Goal: Task Accomplishment & Management: Use online tool/utility

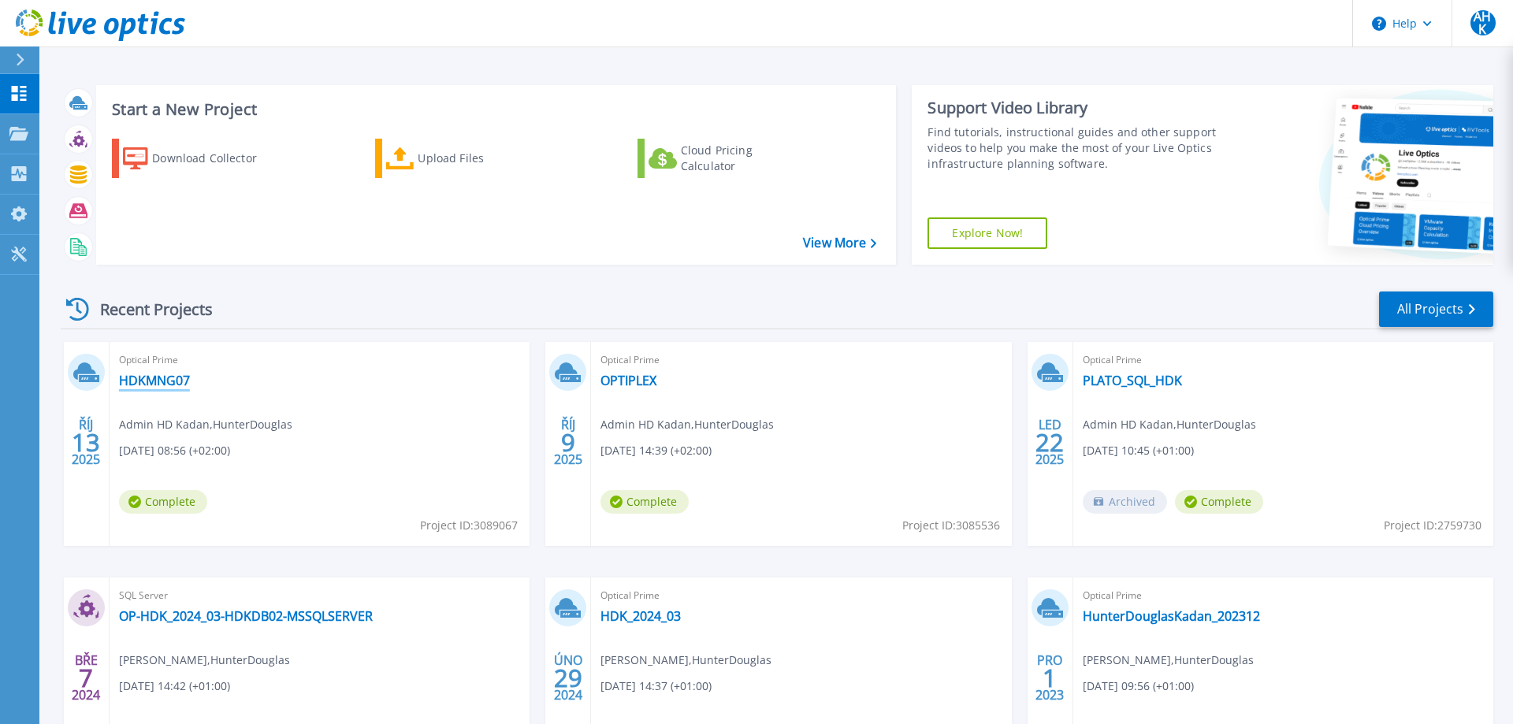
click at [158, 381] on link "HDKMNG07" at bounding box center [154, 381] width 71 height 16
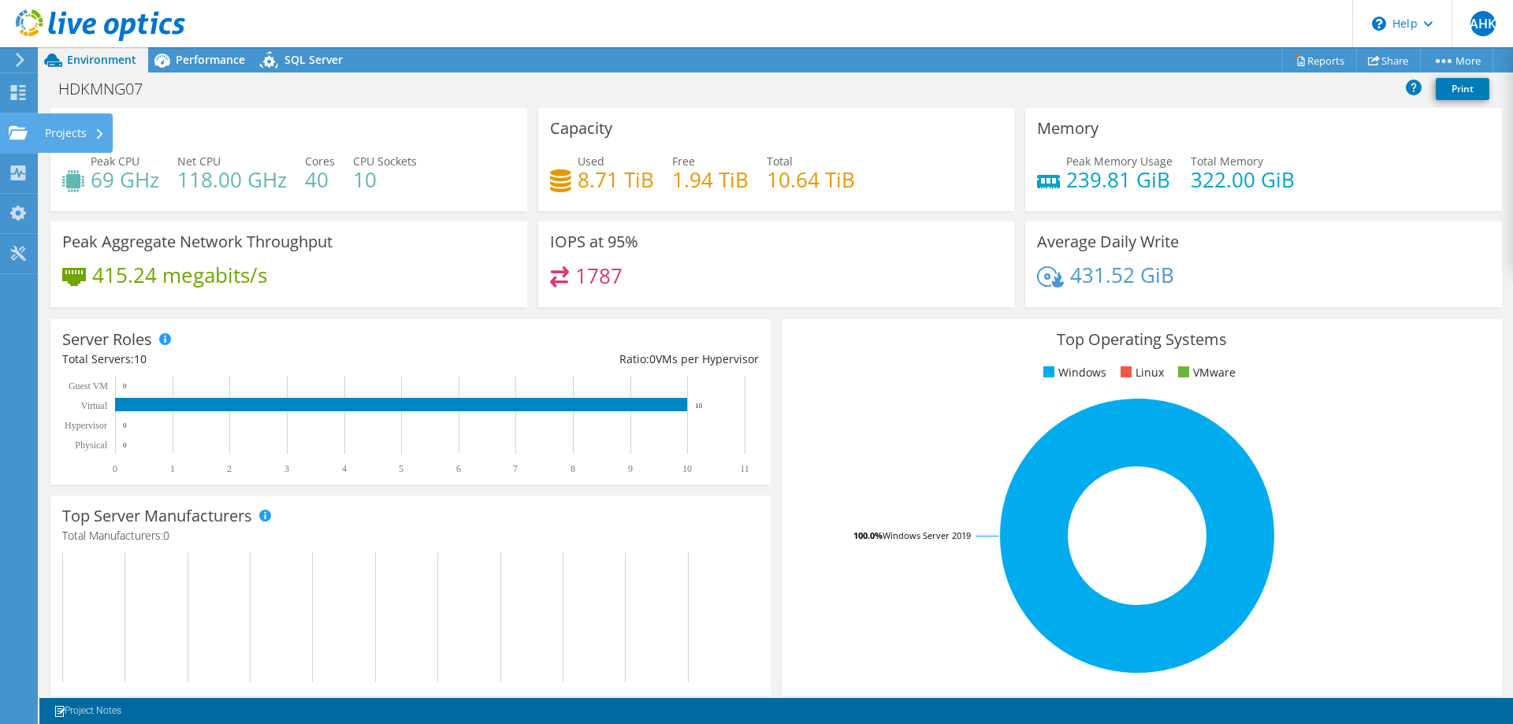
click at [18, 132] on icon at bounding box center [18, 132] width 19 height 15
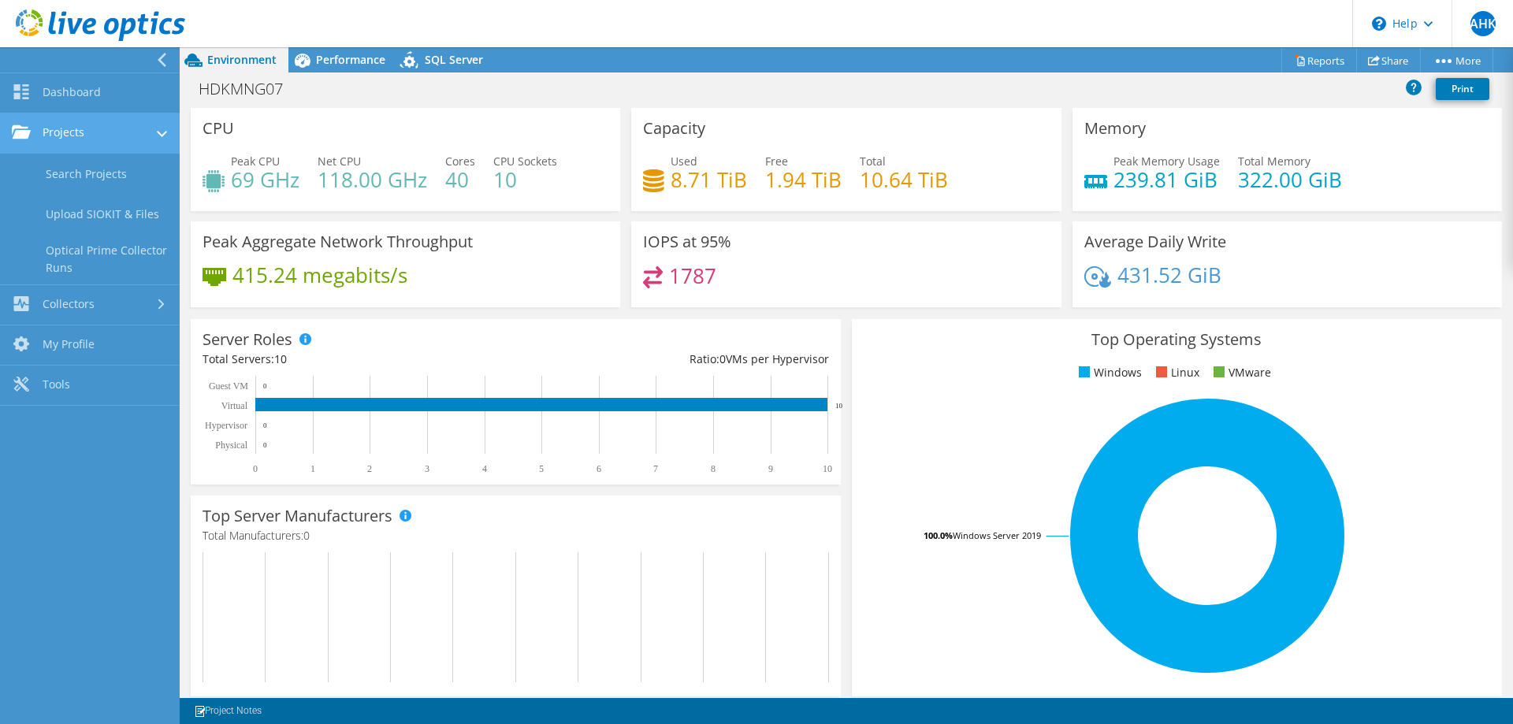
click at [18, 132] on use at bounding box center [21, 131] width 19 height 13
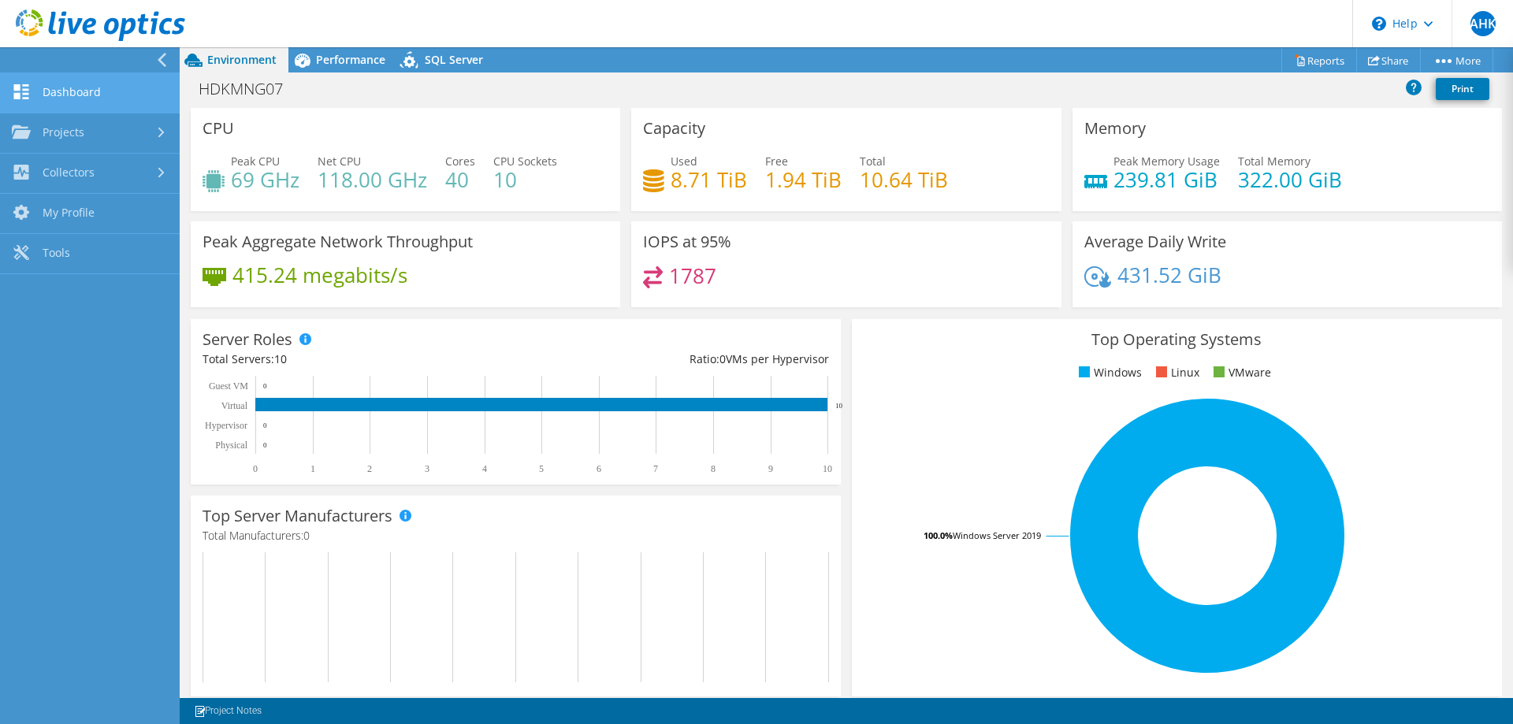
click at [18, 92] on icon at bounding box center [21, 91] width 19 height 15
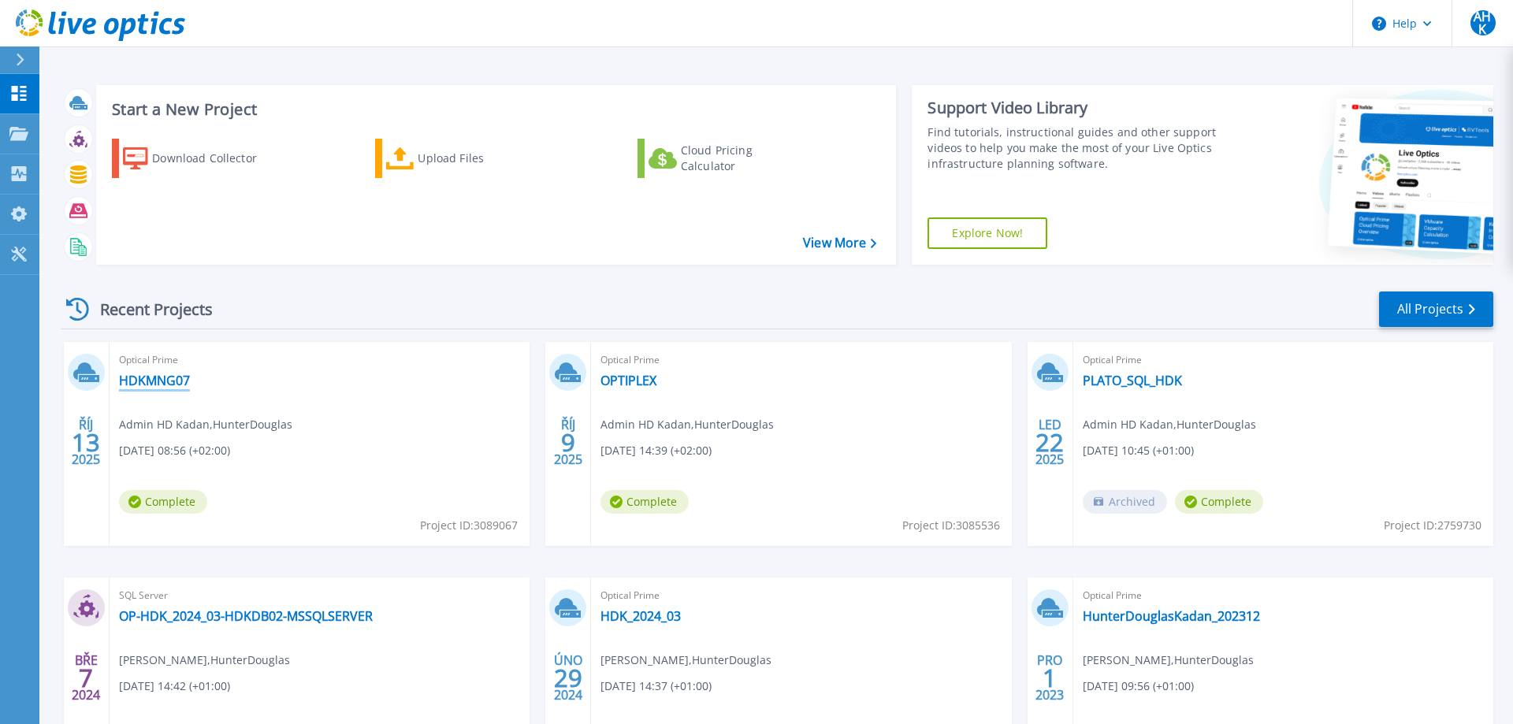
click at [145, 376] on link "HDKMNG07" at bounding box center [154, 381] width 71 height 16
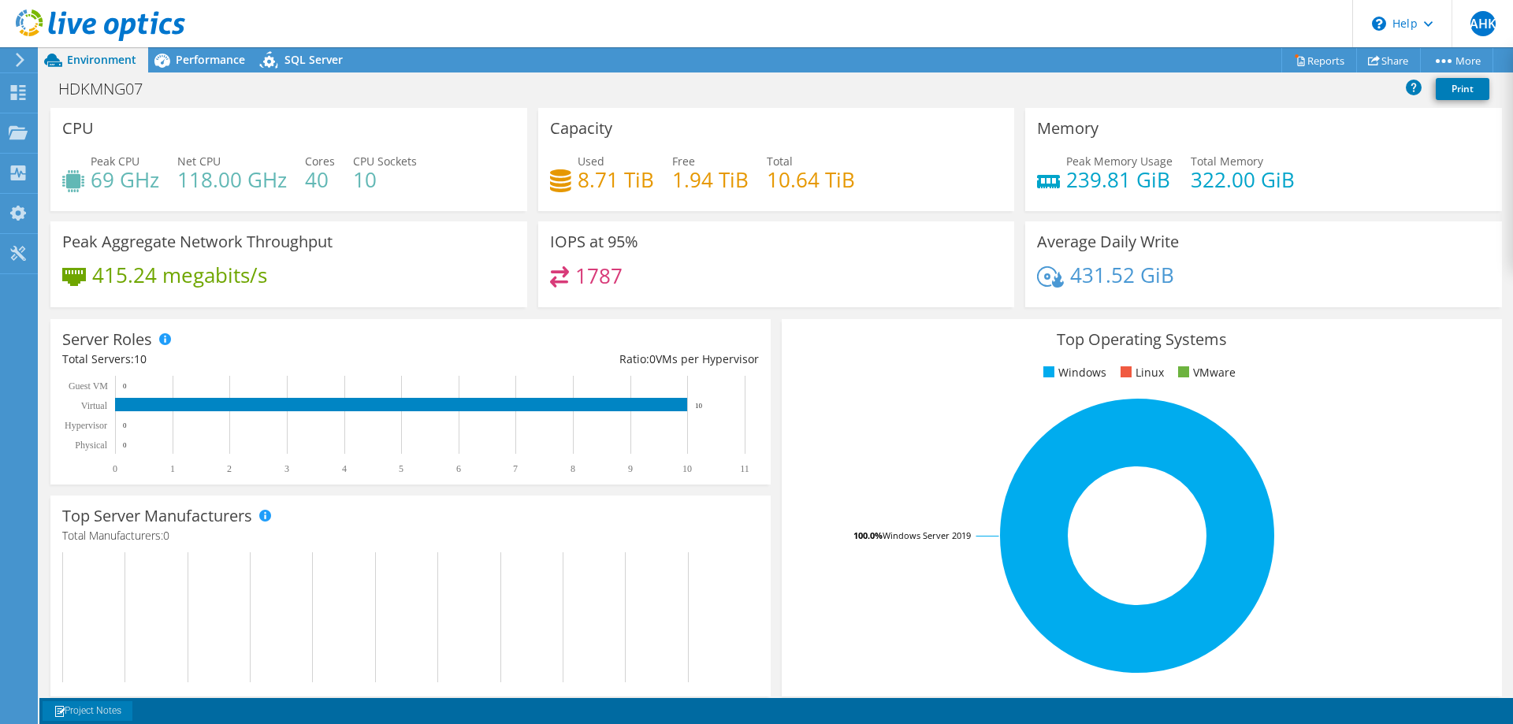
click at [108, 715] on link "Project Notes" at bounding box center [88, 711] width 90 height 20
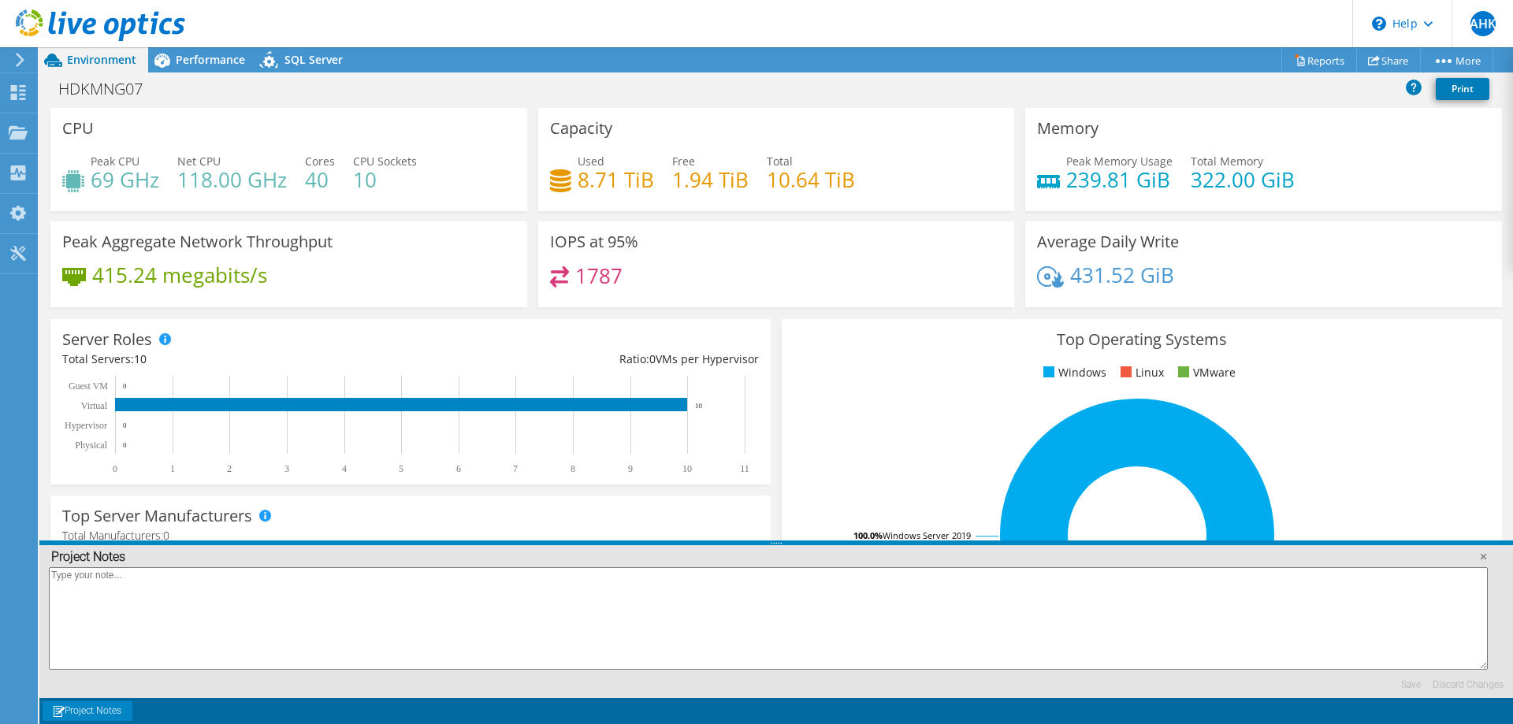
click at [108, 715] on link "Project Notes" at bounding box center [88, 711] width 90 height 20
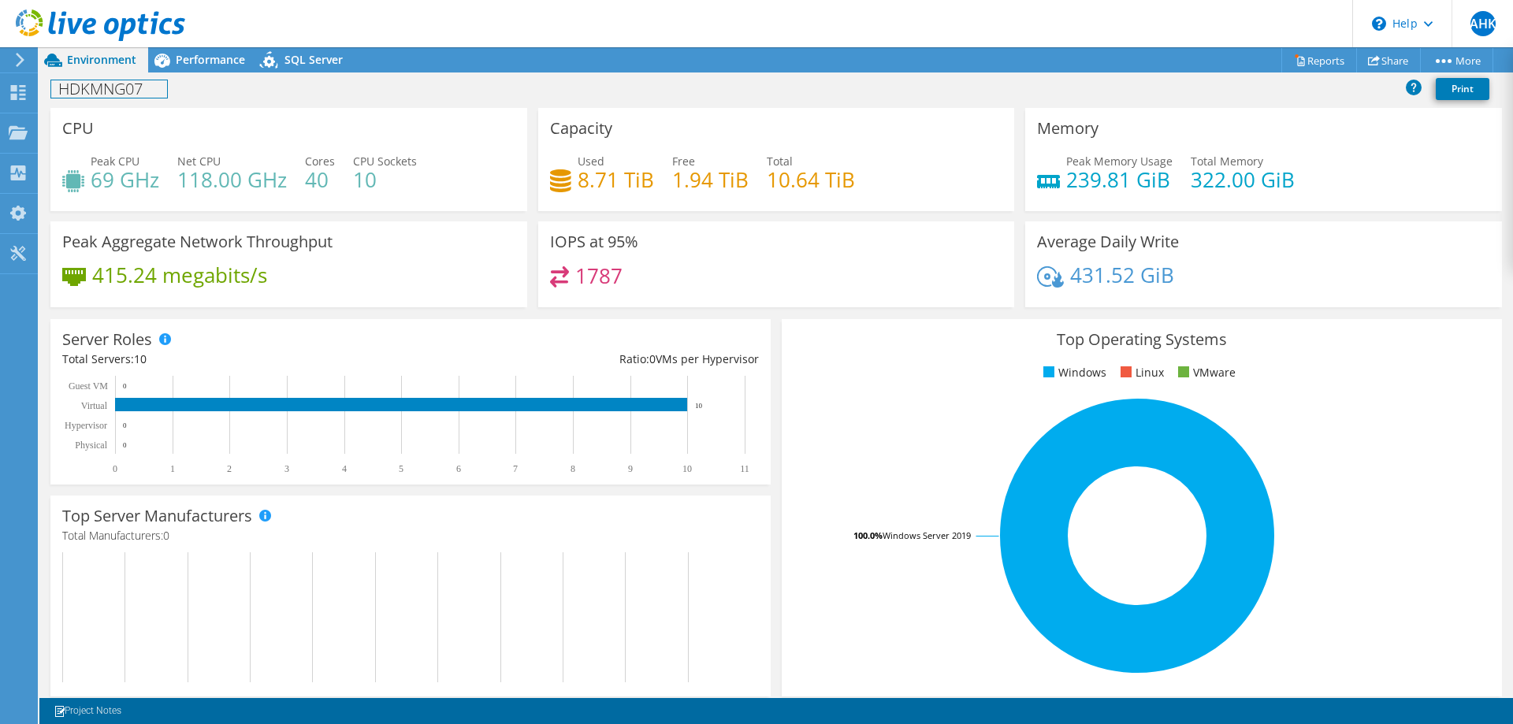
click at [87, 87] on h1 "HDKMNG07" at bounding box center [109, 88] width 116 height 17
drag, startPoint x: 147, startPoint y: 87, endPoint x: 27, endPoint y: 86, distance: 120.5
click at [27, 82] on div "AHK End User Admin HD Kadan leden@hunterdouglas.cz HunterDouglas My Profile Log…" at bounding box center [756, 362] width 1513 height 724
click at [12, 89] on use at bounding box center [18, 92] width 15 height 15
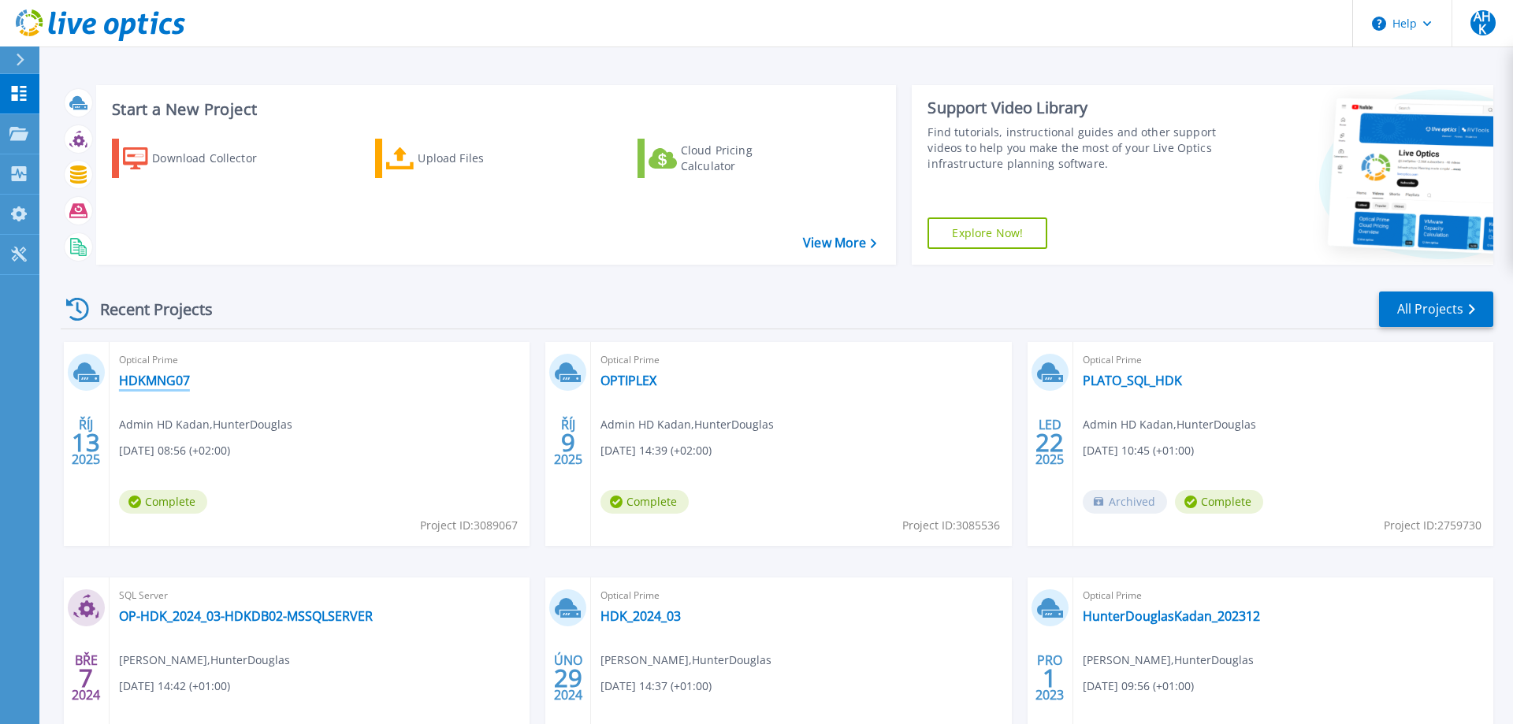
click at [165, 382] on link "HDKMNG07" at bounding box center [154, 381] width 71 height 16
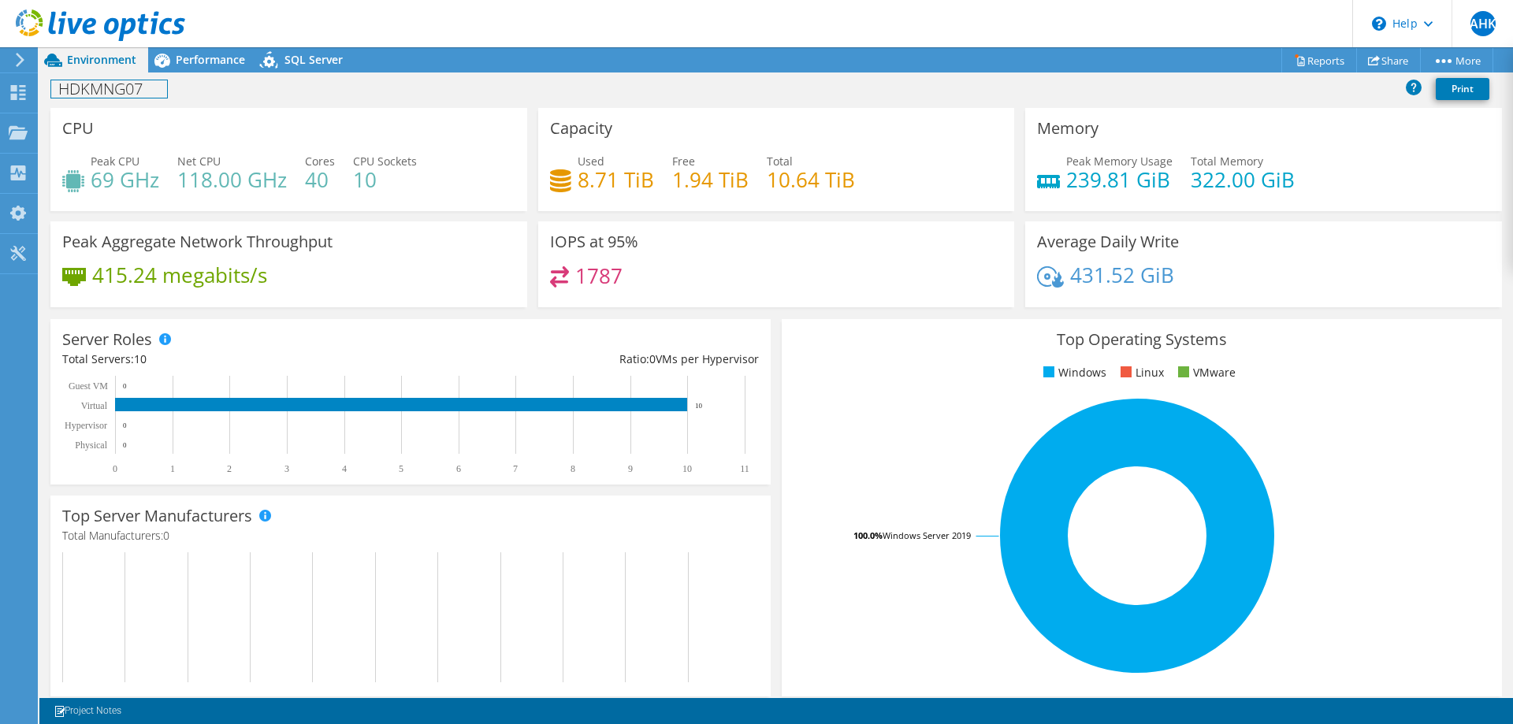
click at [139, 95] on h1 "HDKMNG07" at bounding box center [109, 88] width 116 height 17
drag, startPoint x: 155, startPoint y: 91, endPoint x: 47, endPoint y: 94, distance: 108.0
click at [47, 94] on div "HDKMNG07 Print" at bounding box center [775, 88] width 1473 height 29
click at [270, 87] on link at bounding box center [273, 88] width 22 height 20
click at [13, 89] on use at bounding box center [18, 92] width 15 height 15
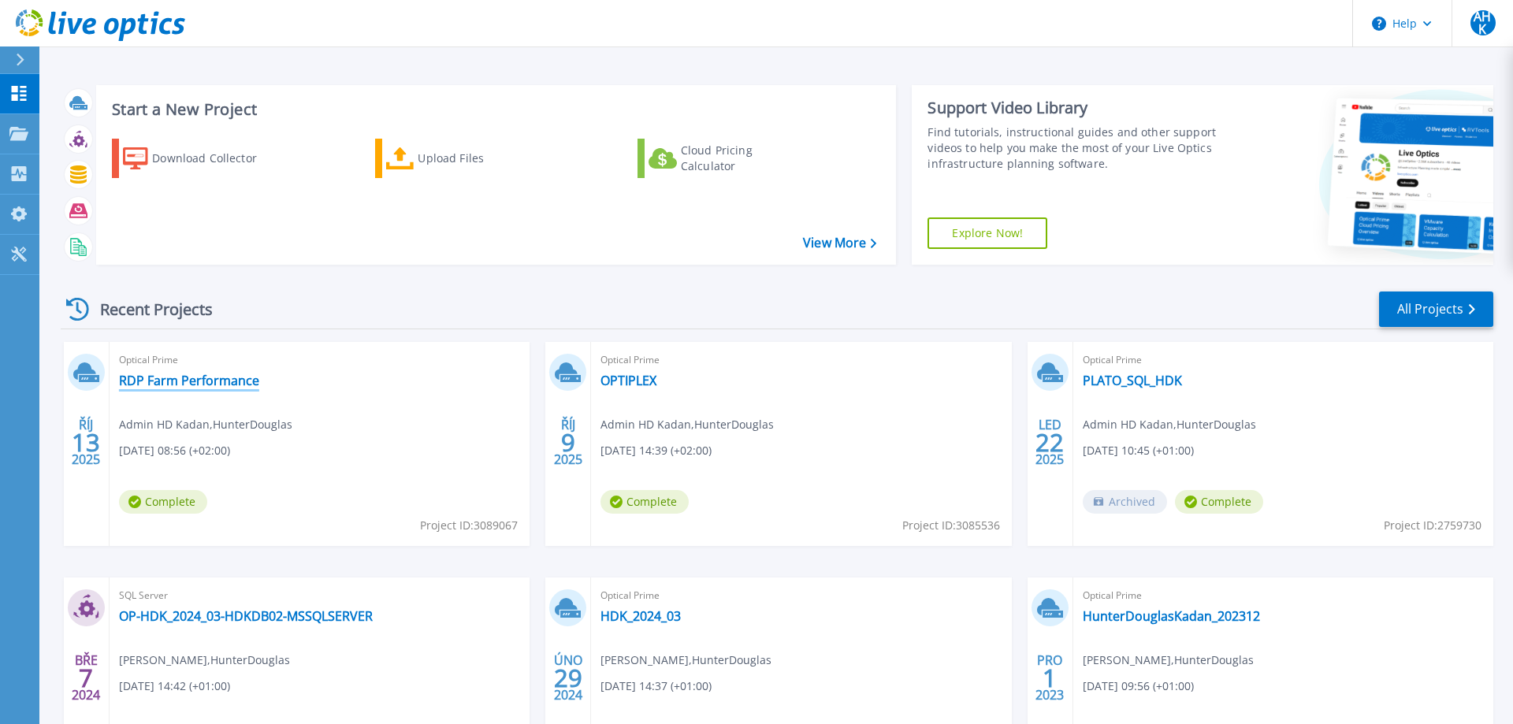
click at [236, 377] on link "RDP Farm Performance" at bounding box center [189, 381] width 140 height 16
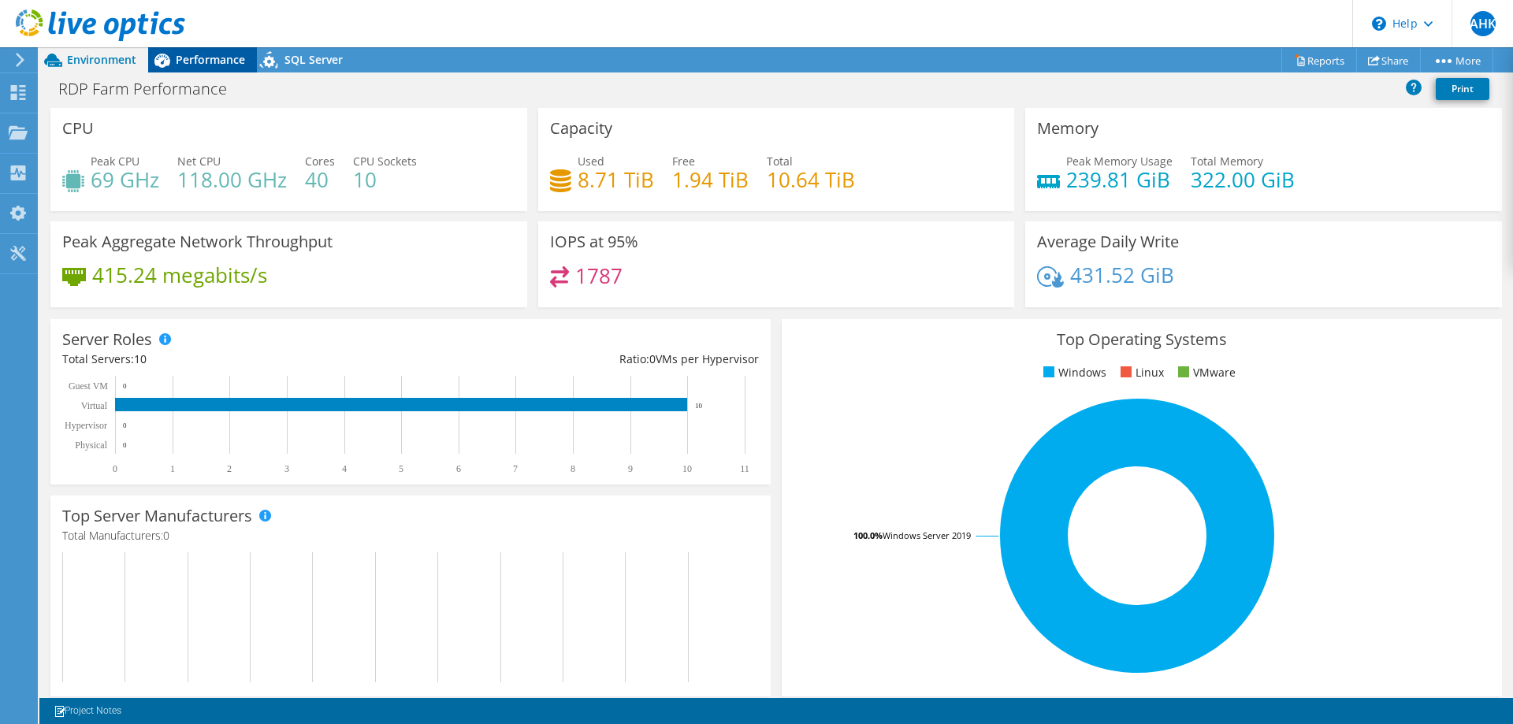
click at [190, 64] on span "Performance" at bounding box center [210, 59] width 69 height 15
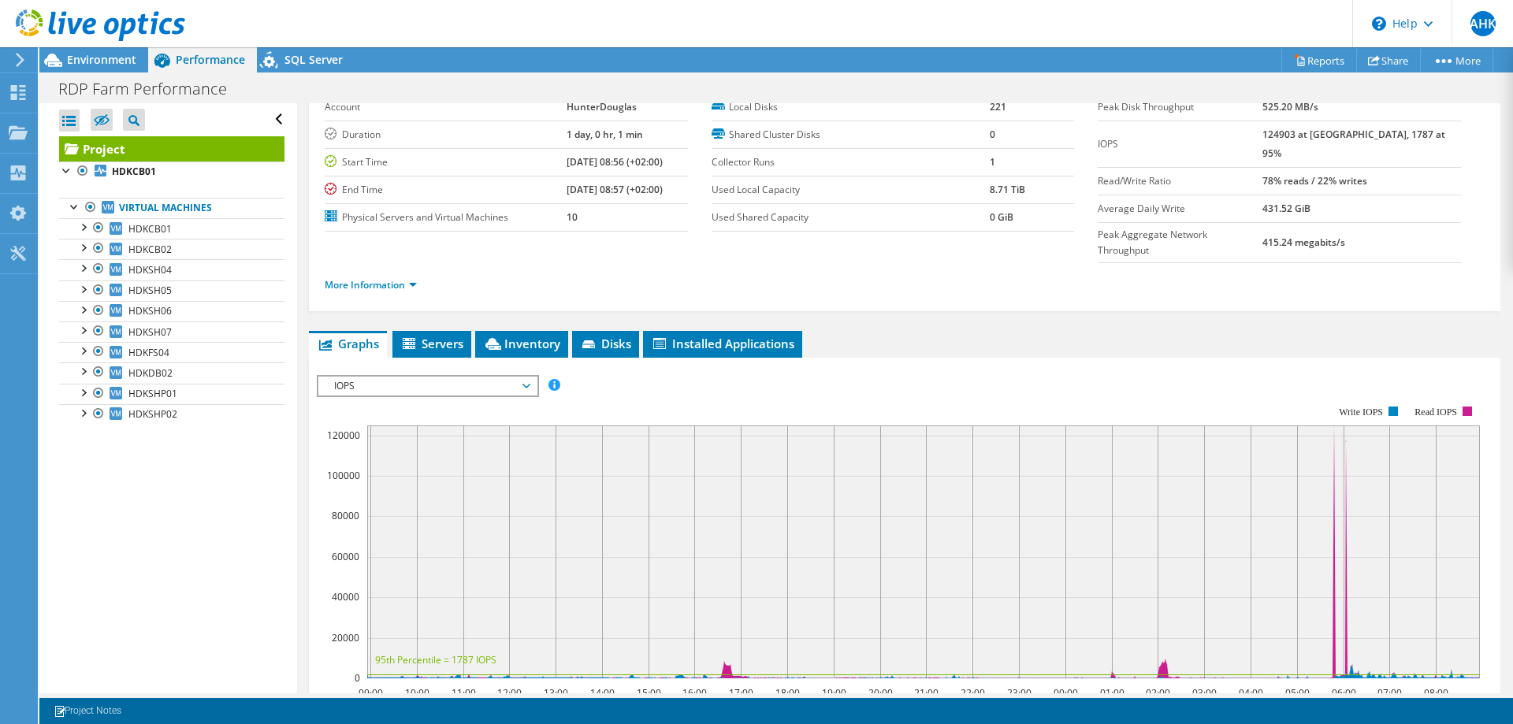
scroll to position [4, 0]
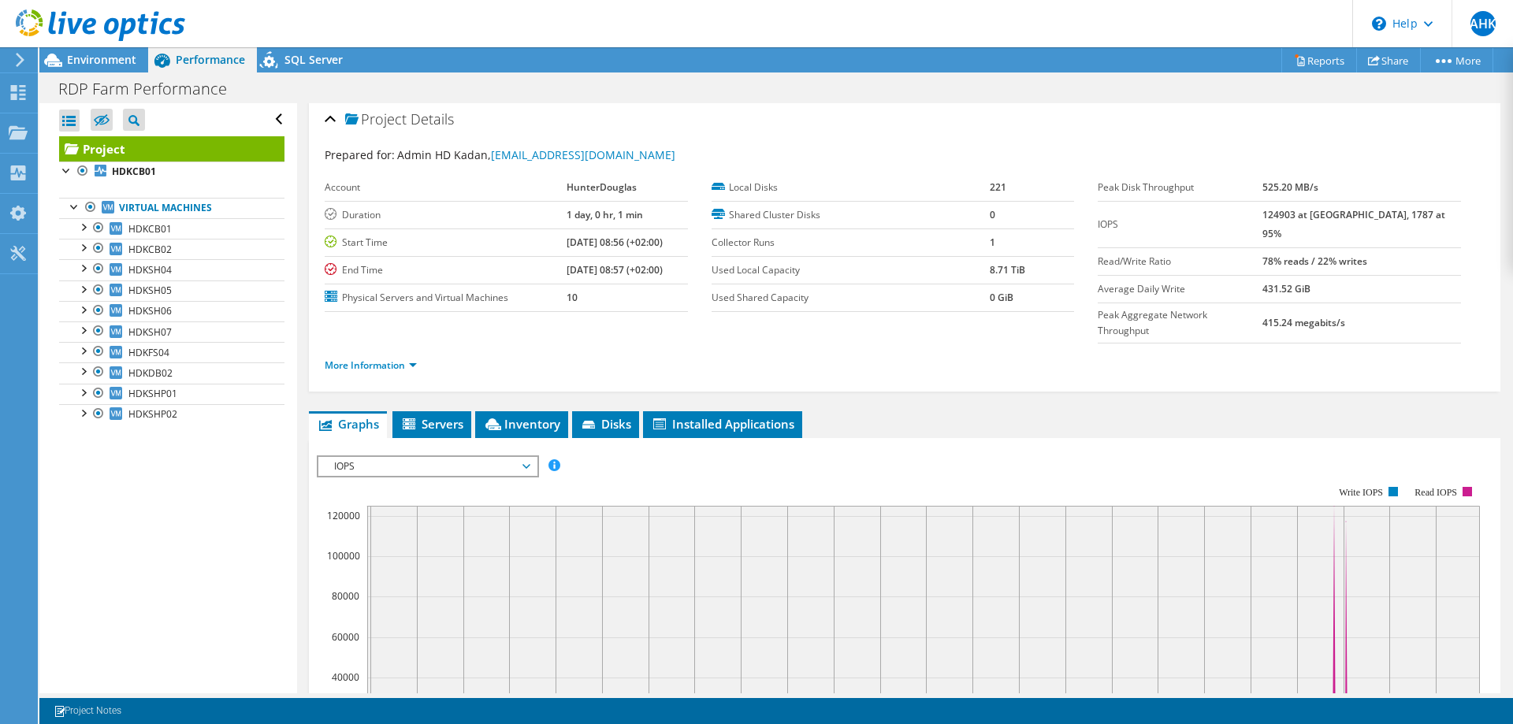
click at [524, 457] on span "IOPS" at bounding box center [427, 466] width 202 height 19
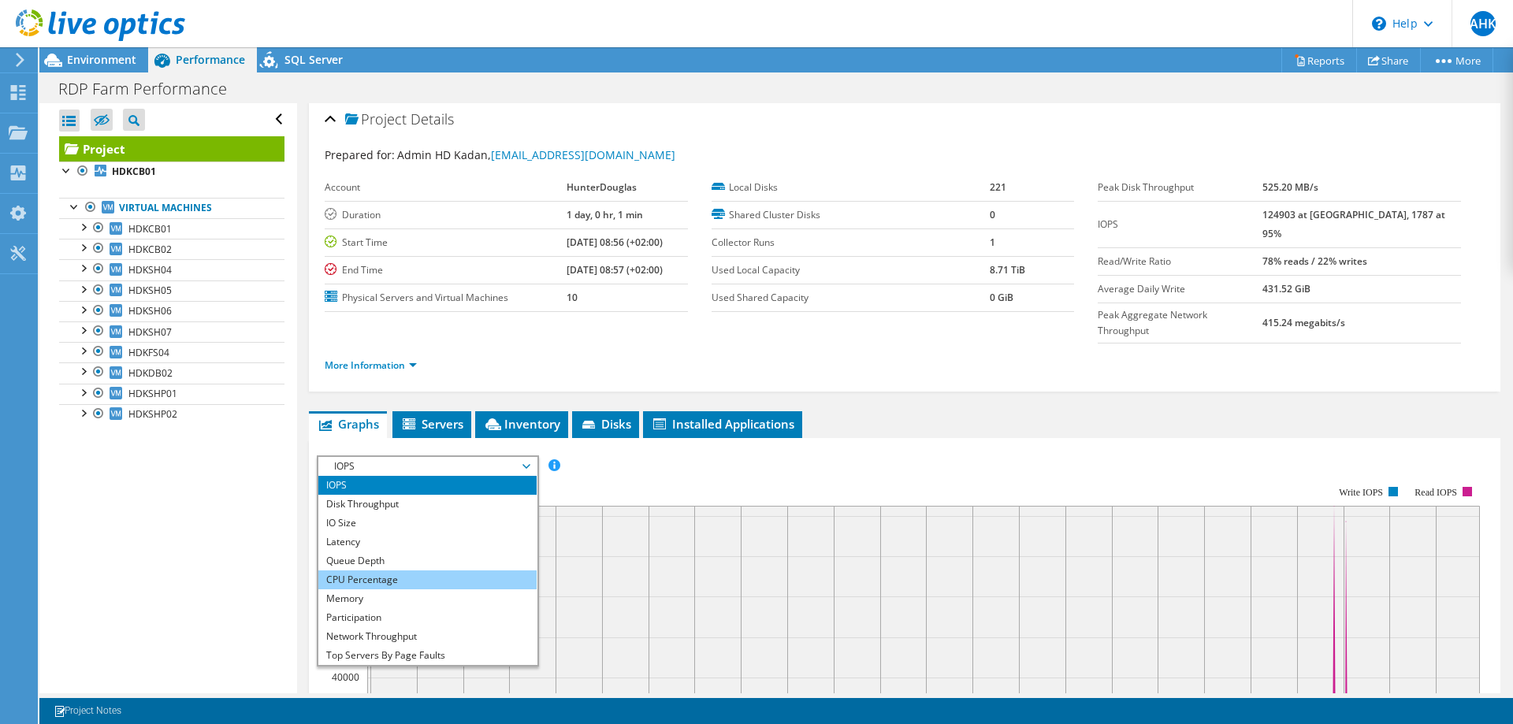
click at [406, 570] on li "CPU Percentage" at bounding box center [427, 579] width 218 height 19
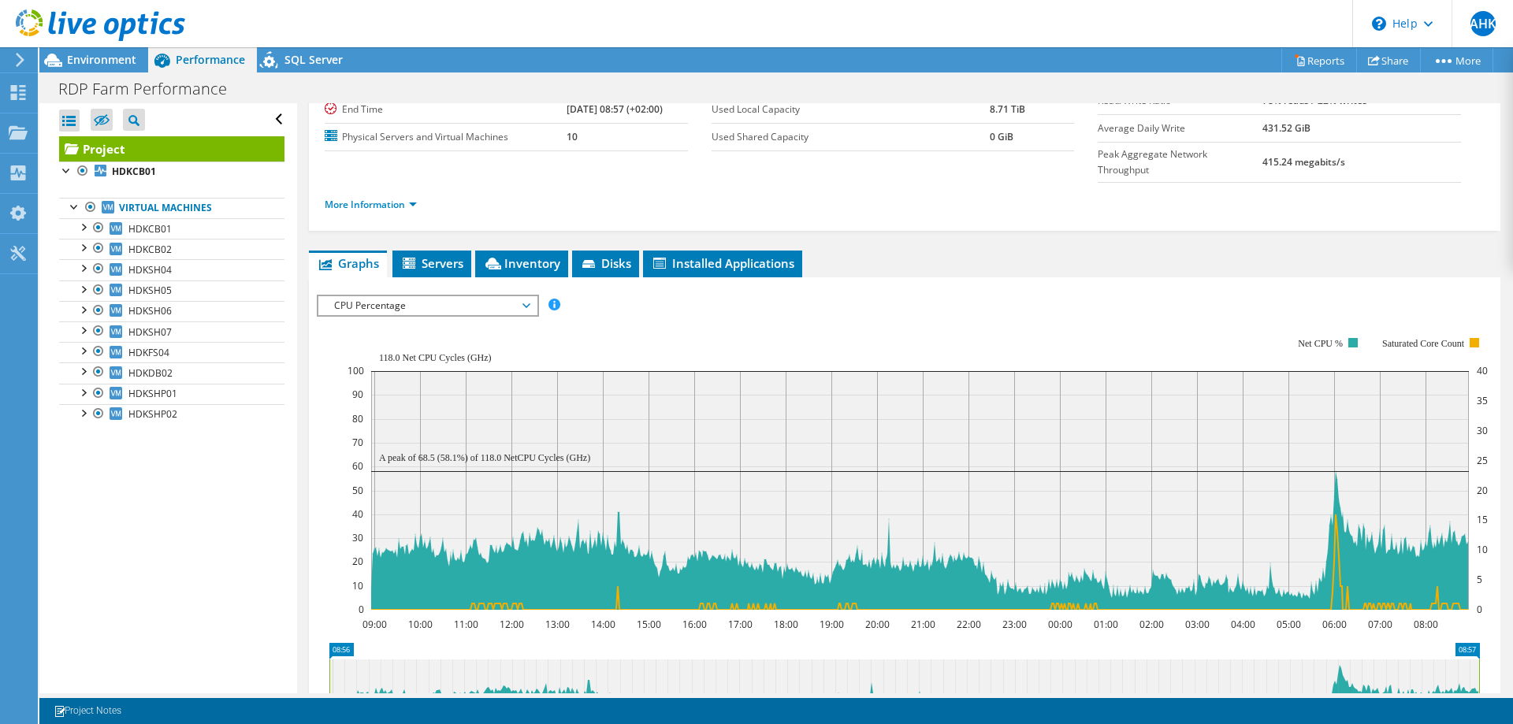
scroll to position [245, 0]
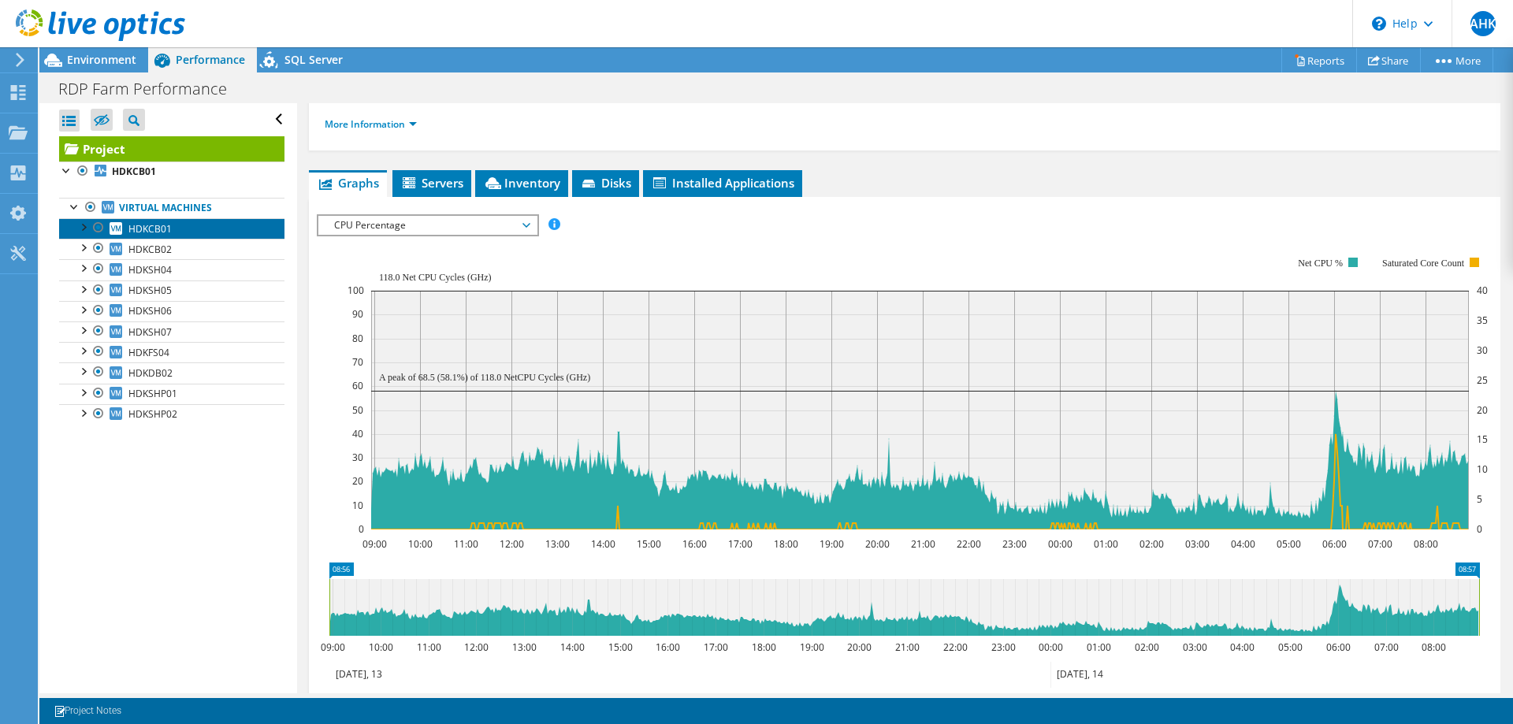
click at [207, 228] on link "HDKCB01" at bounding box center [171, 228] width 225 height 20
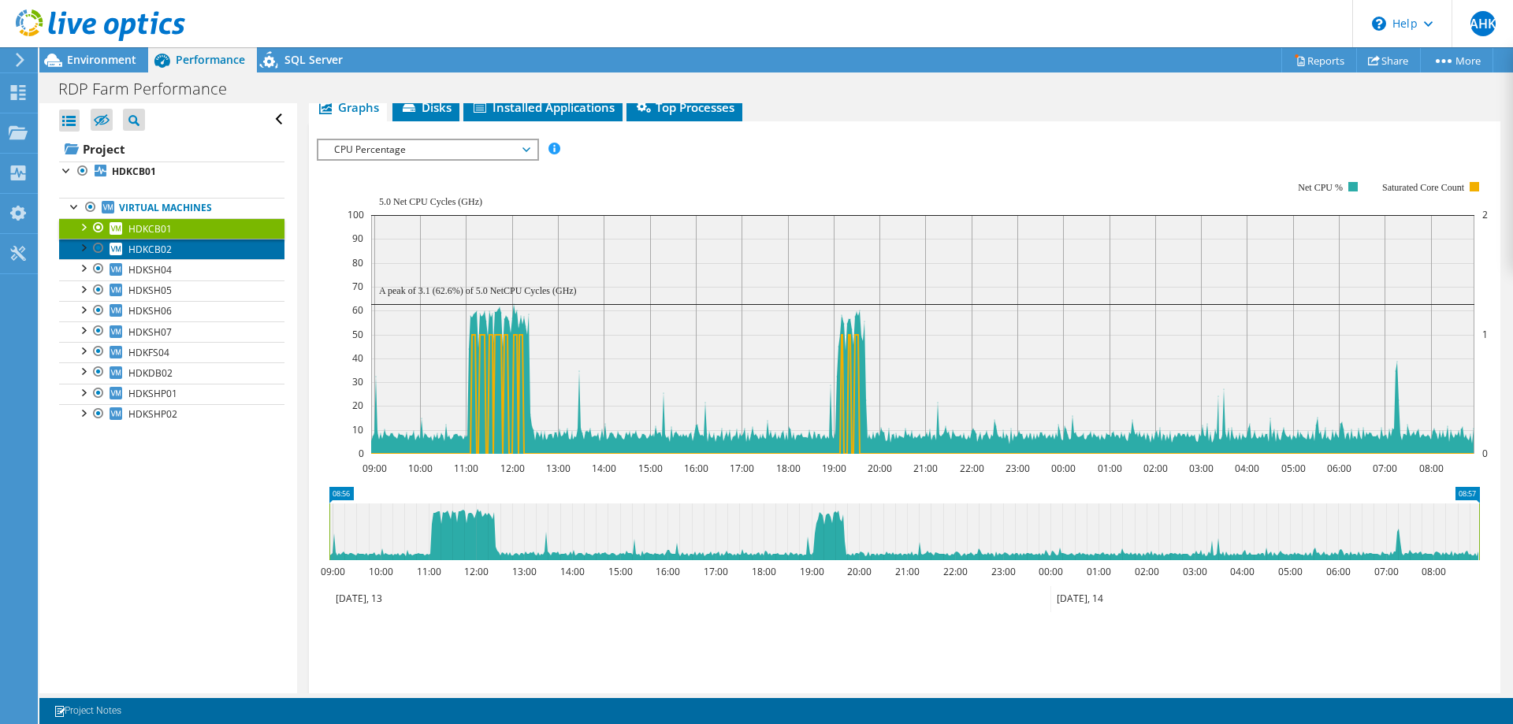
click at [198, 248] on link "HDKCB02" at bounding box center [171, 249] width 225 height 20
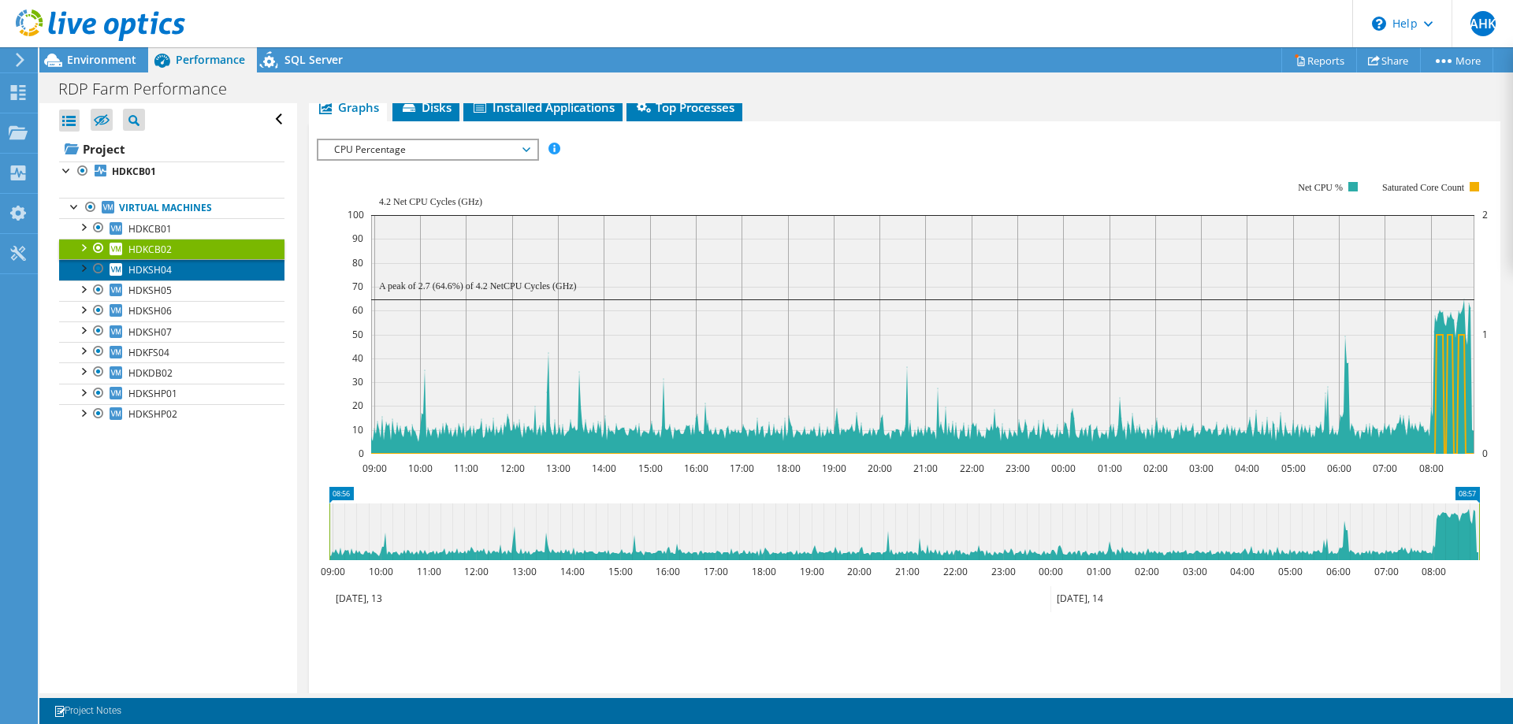
click at [195, 271] on link "HDKSH04" at bounding box center [171, 269] width 225 height 20
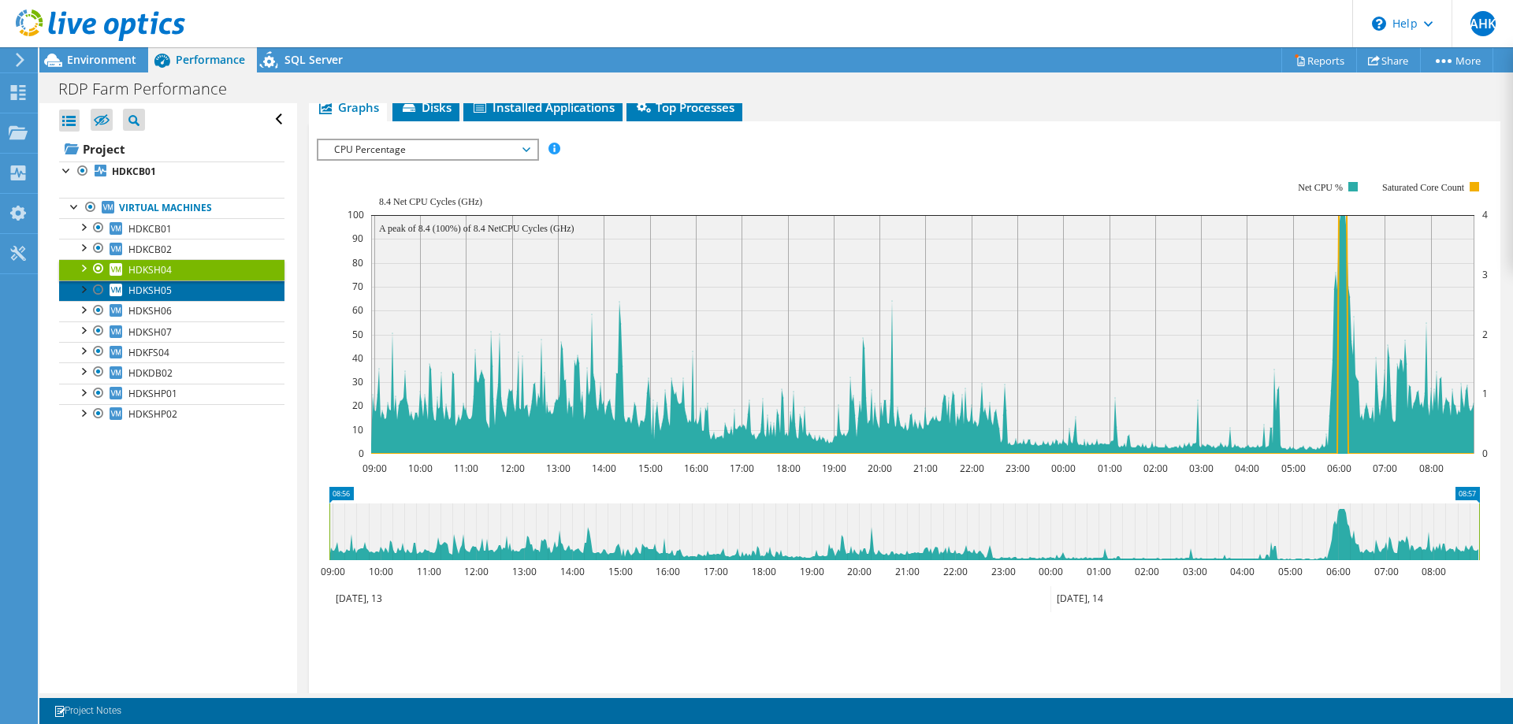
click at [199, 292] on link "HDKSH05" at bounding box center [171, 290] width 225 height 20
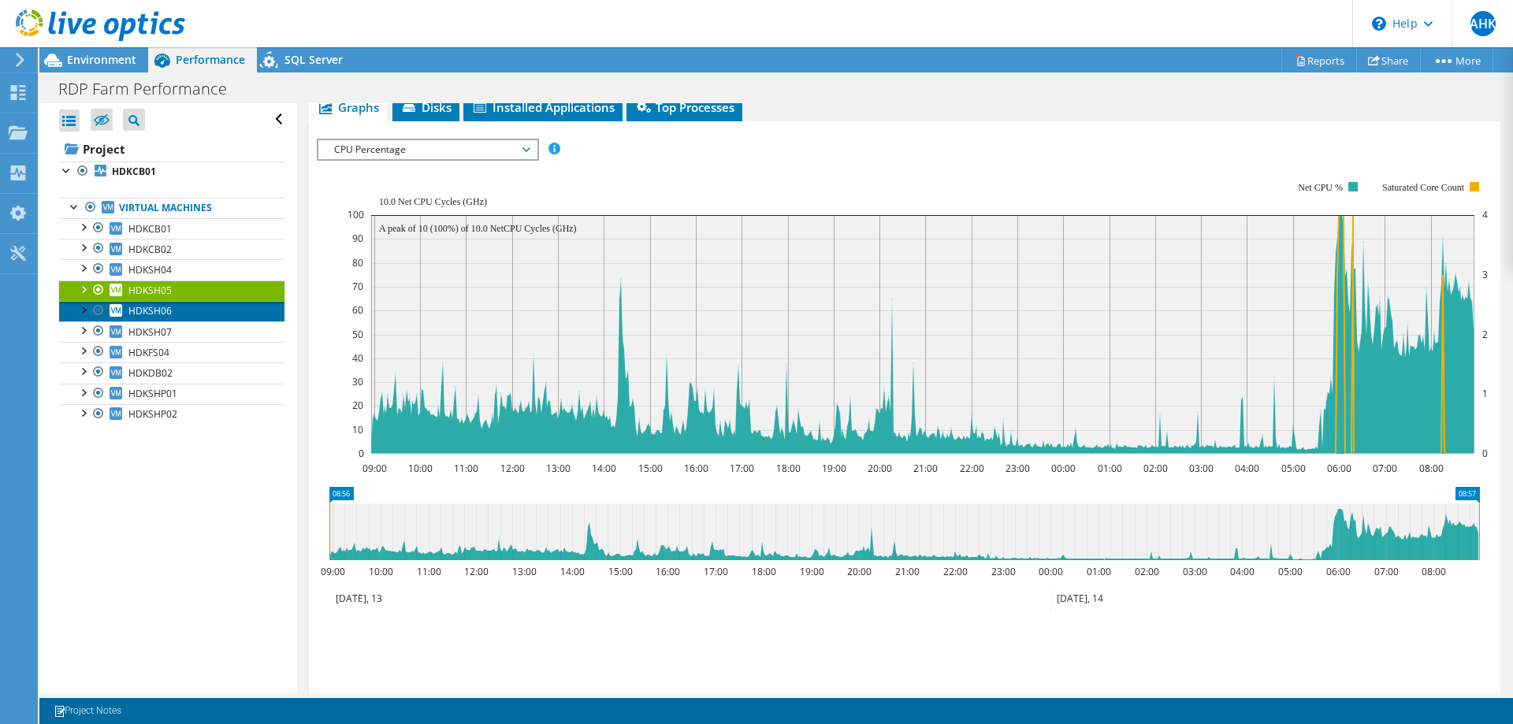
click at [202, 310] on link "HDKSH06" at bounding box center [171, 311] width 225 height 20
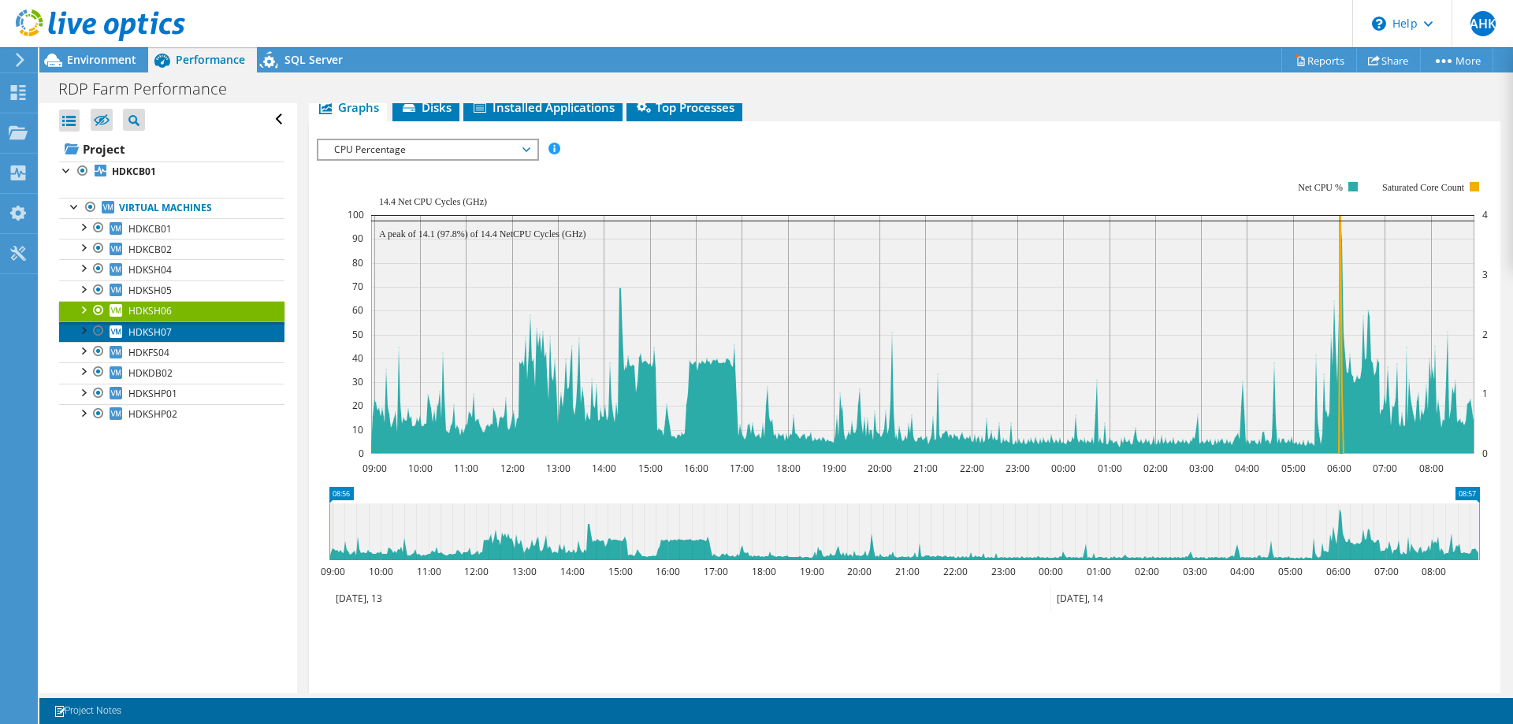
click at [200, 328] on link "HDKSH07" at bounding box center [171, 331] width 225 height 20
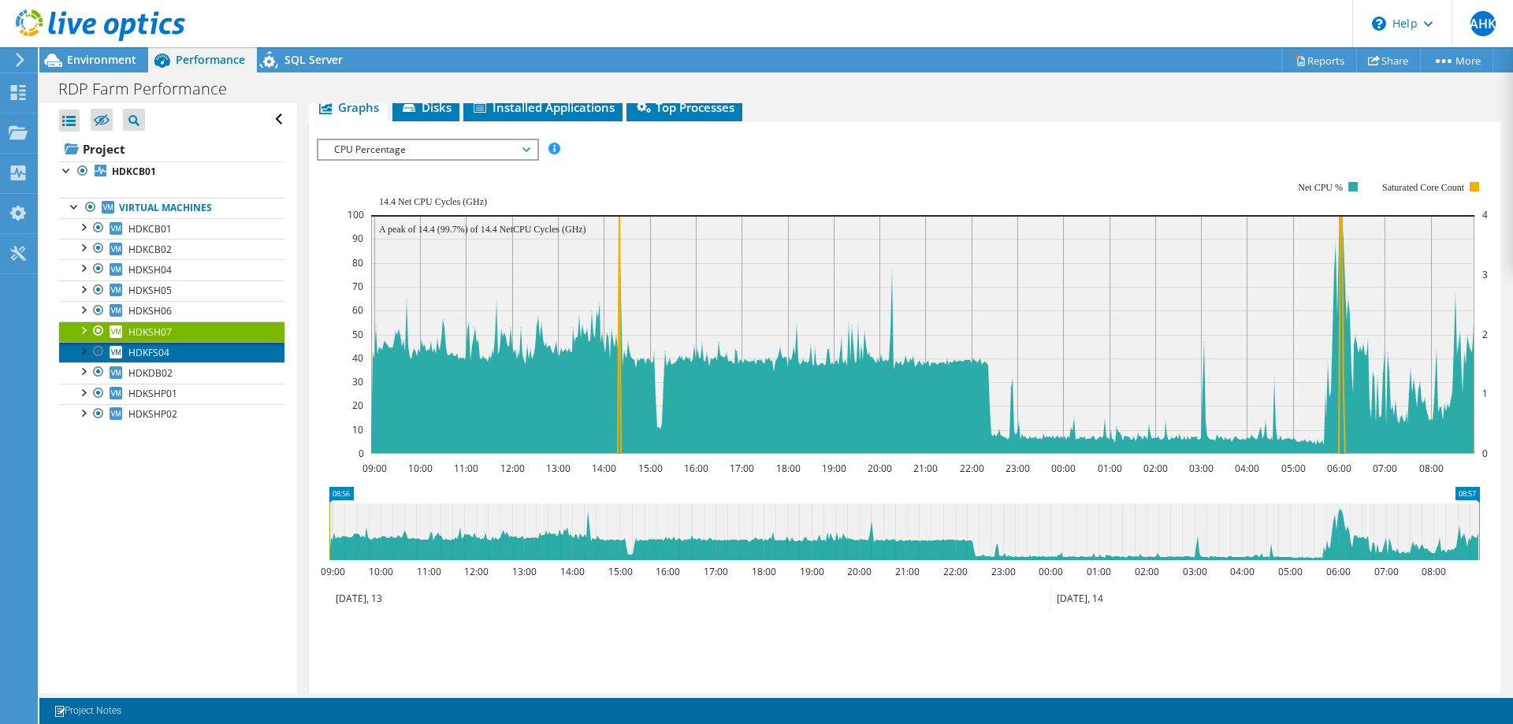
click at [200, 347] on link "HDKFS04" at bounding box center [171, 352] width 225 height 20
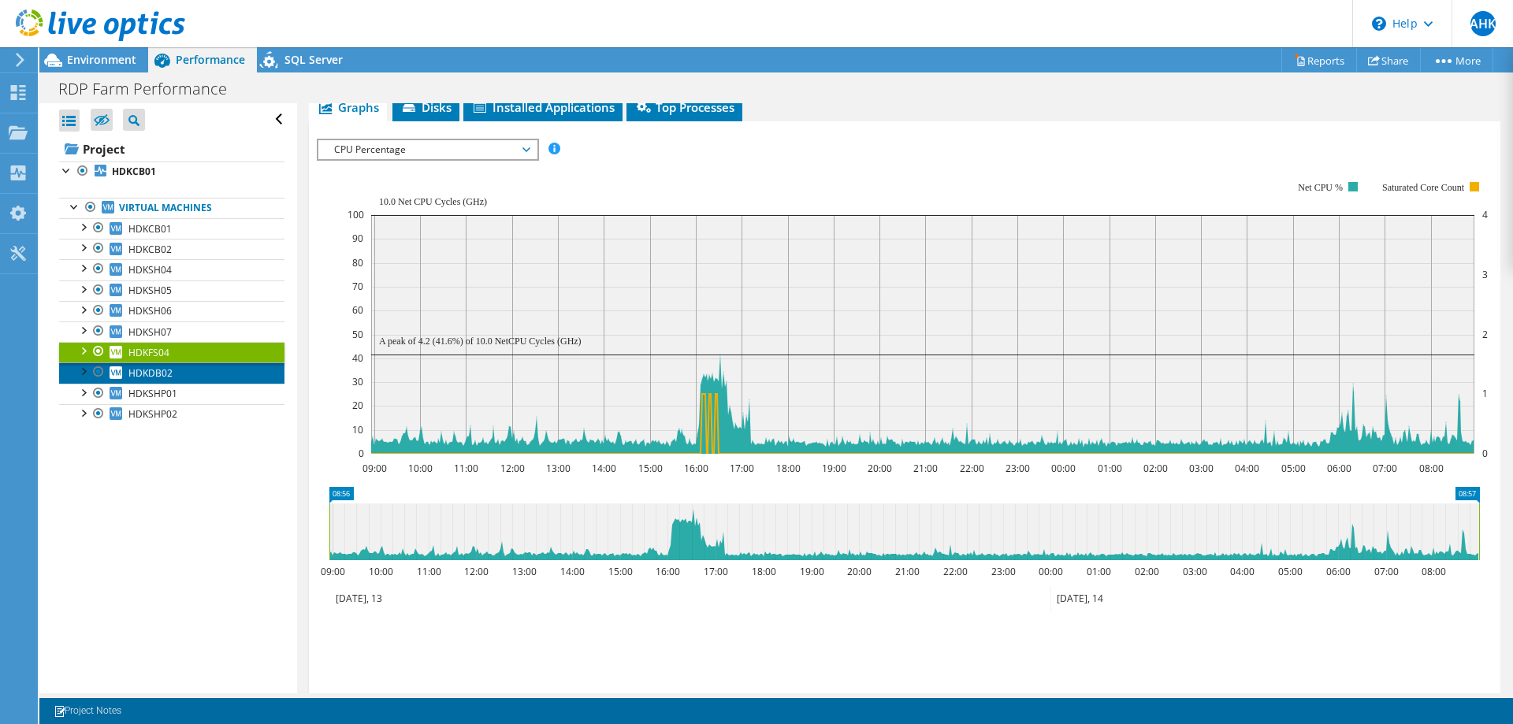
click at [202, 371] on link "HDKDB02" at bounding box center [171, 372] width 225 height 20
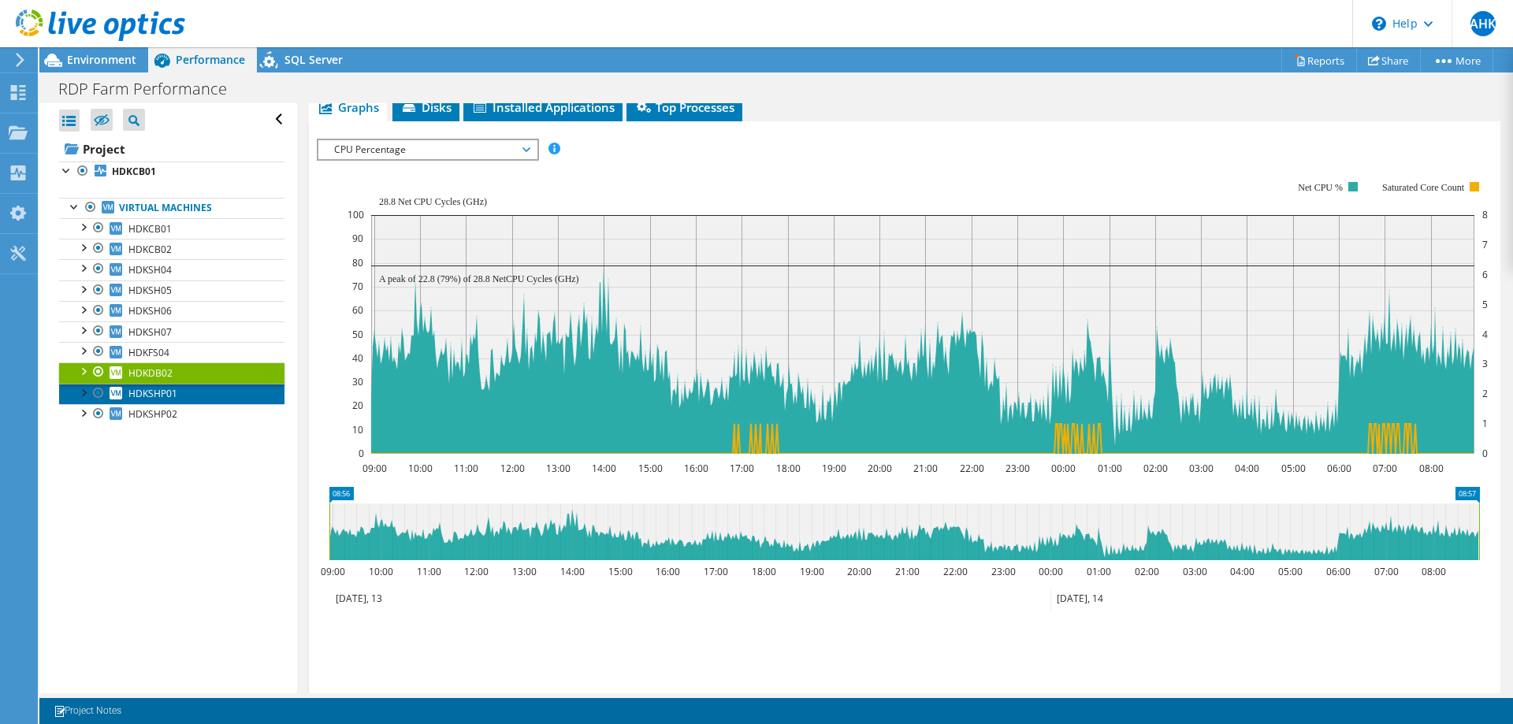
click at [205, 396] on link "HDKSHP01" at bounding box center [171, 394] width 225 height 20
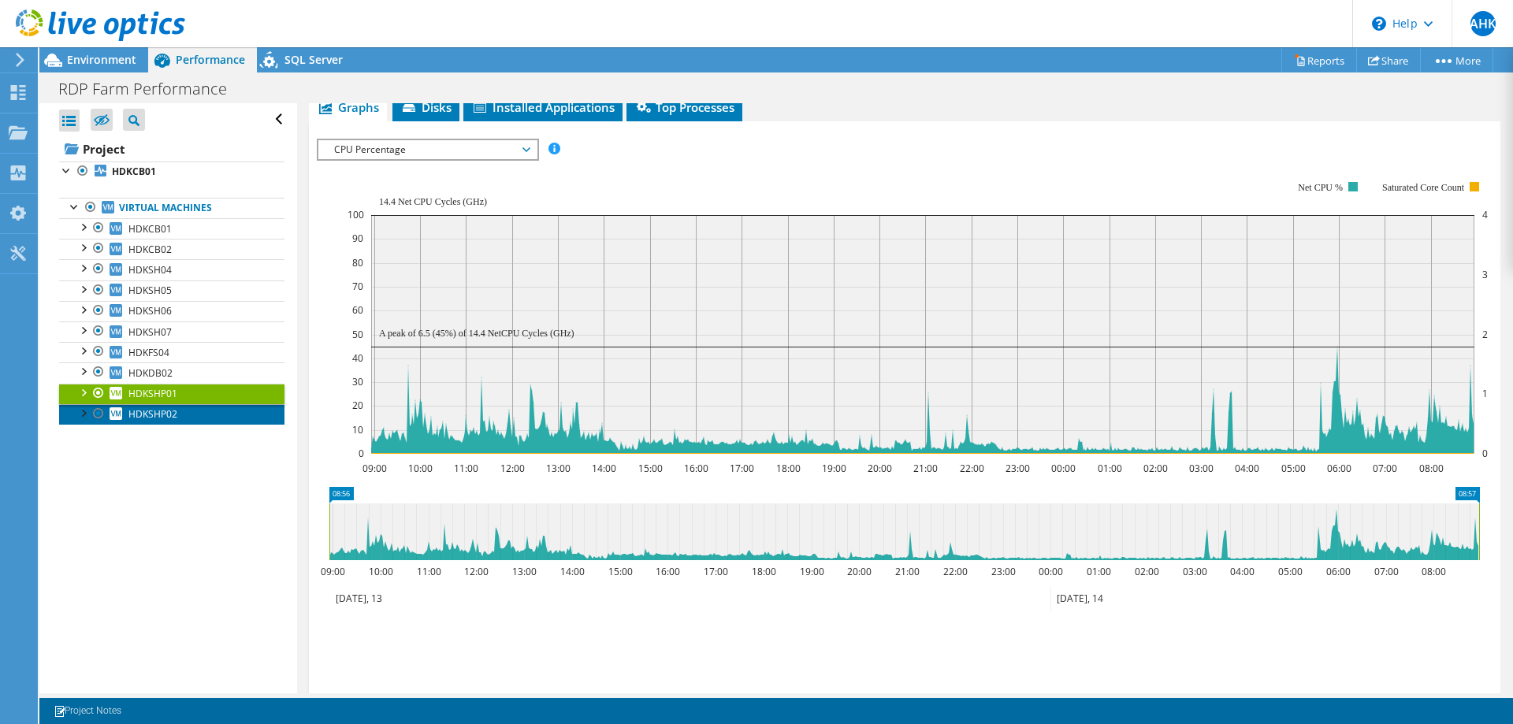
click at [206, 414] on link "HDKSHP02" at bounding box center [171, 414] width 225 height 20
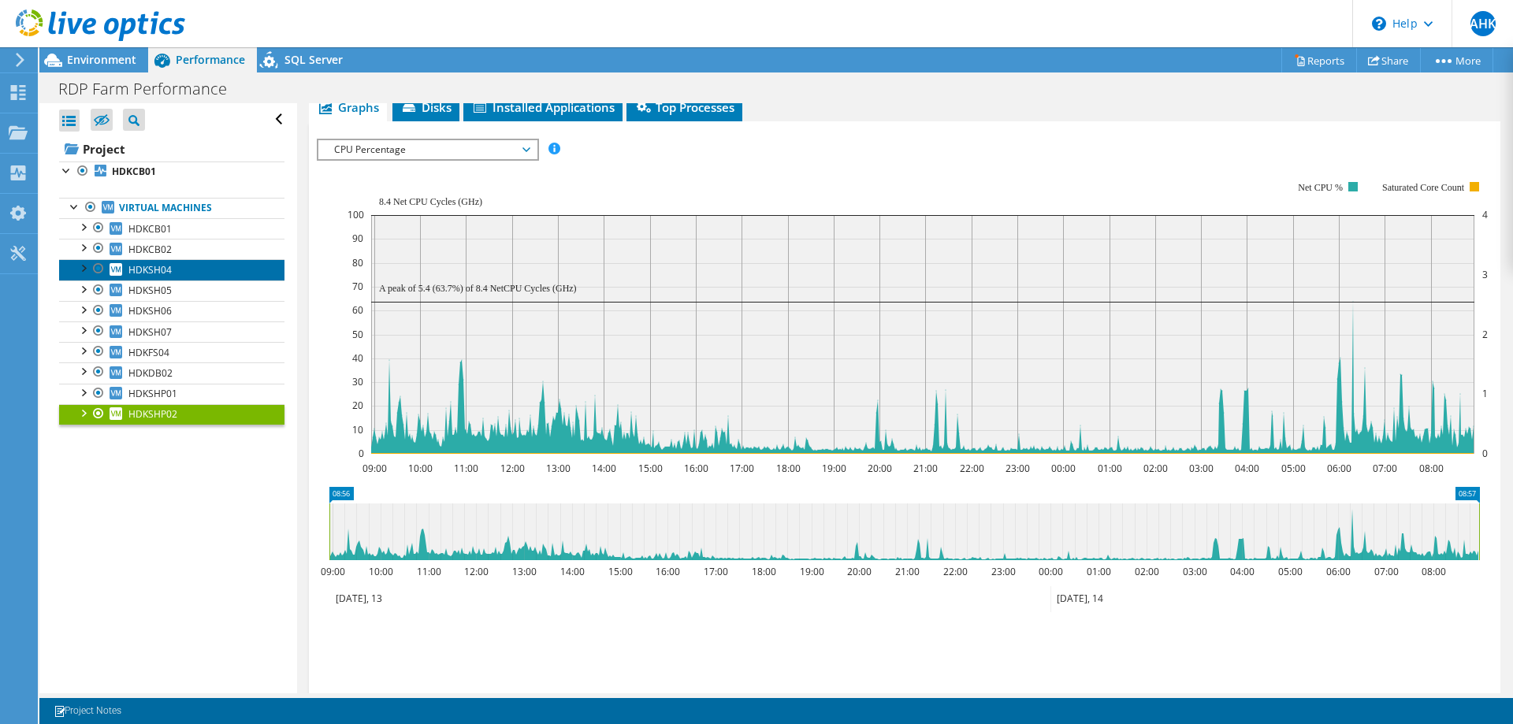
click at [186, 269] on link "HDKSH04" at bounding box center [171, 269] width 225 height 20
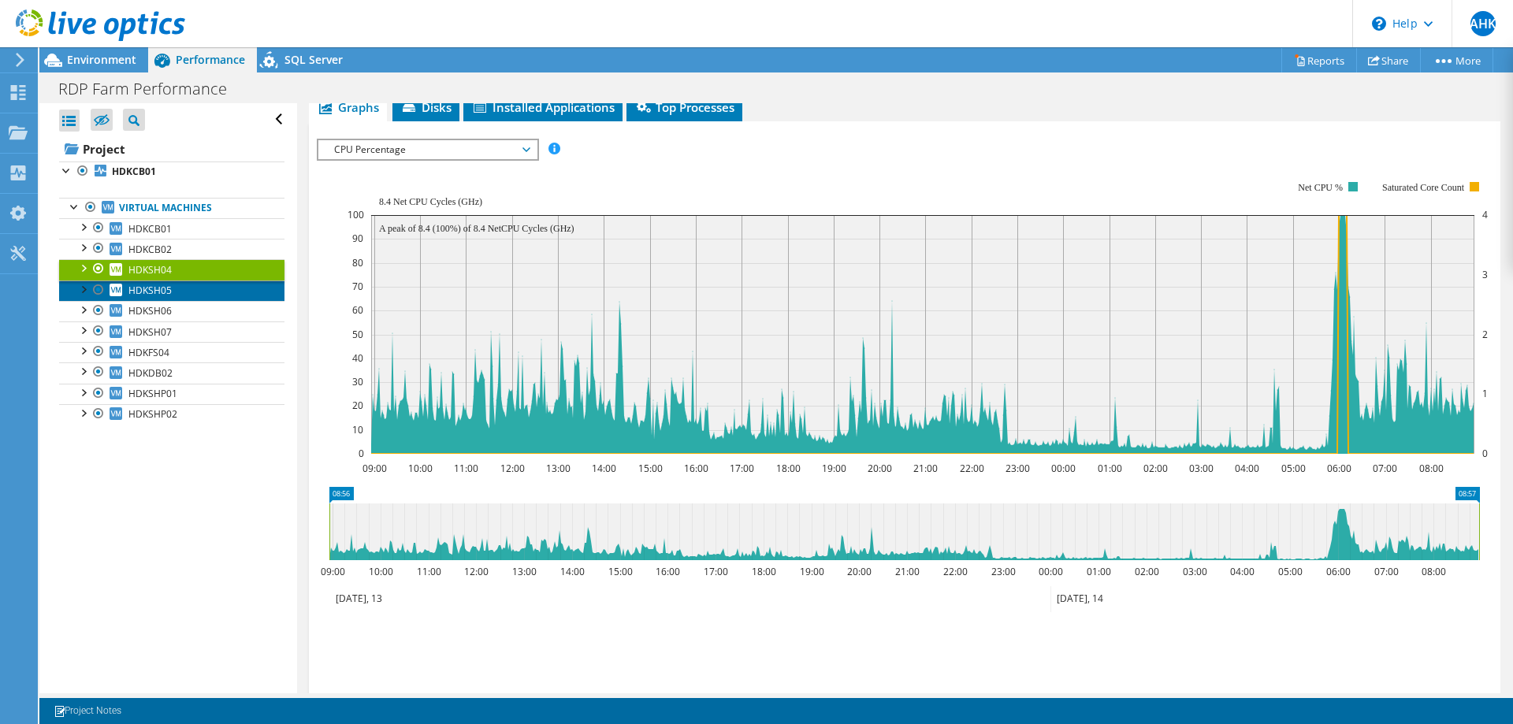
click at [188, 296] on link "HDKSH05" at bounding box center [171, 290] width 225 height 20
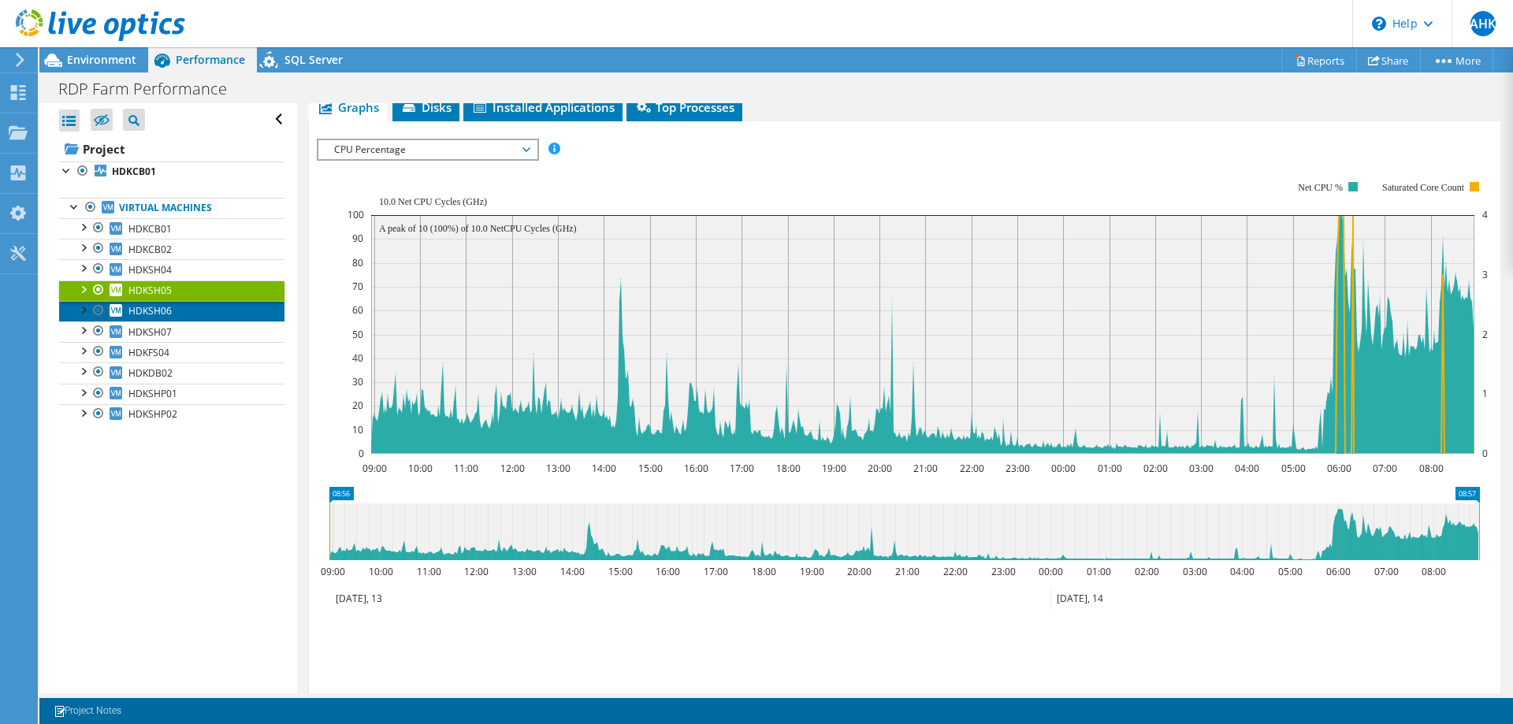
click at [178, 312] on link "HDKSH06" at bounding box center [171, 311] width 225 height 20
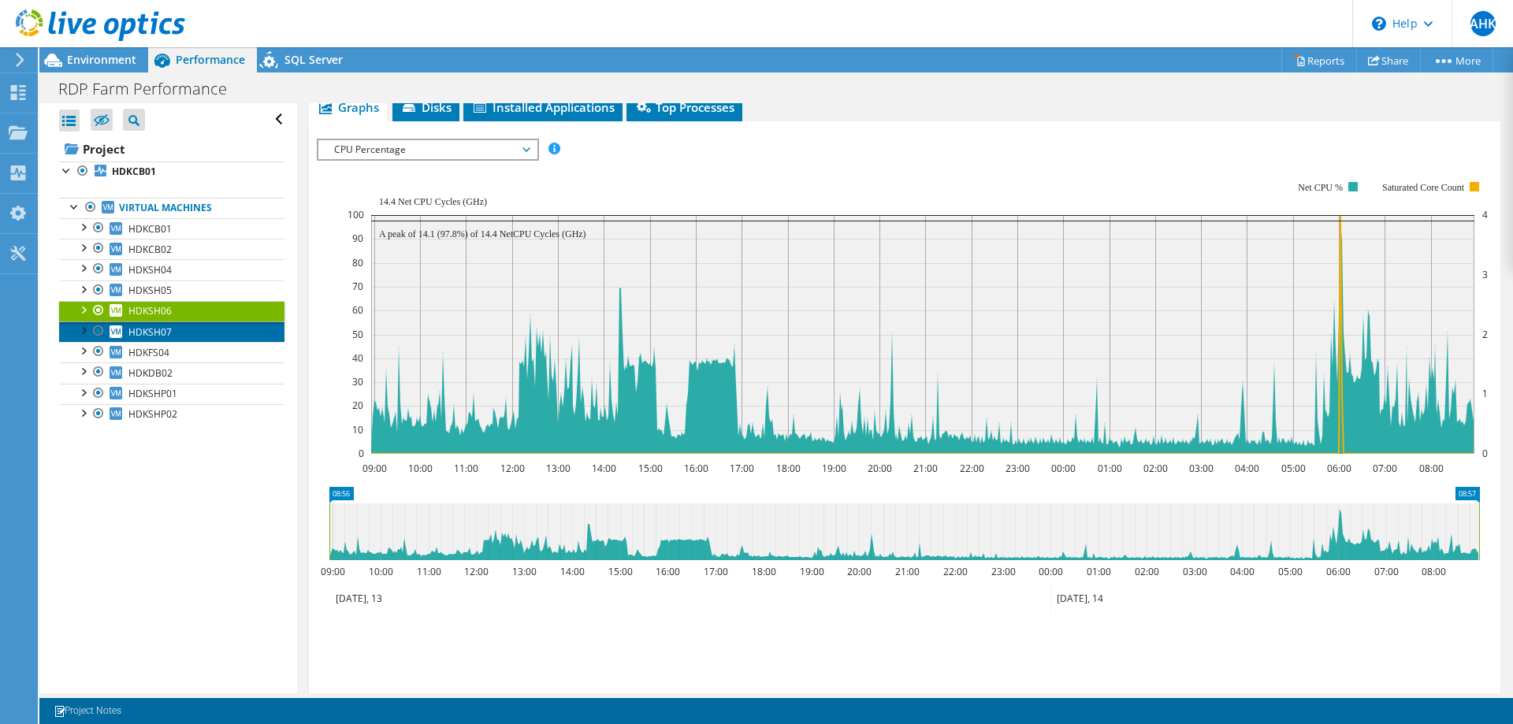
click at [192, 332] on link "HDKSH07" at bounding box center [171, 331] width 225 height 20
